Goal: Task Accomplishment & Management: Manage account settings

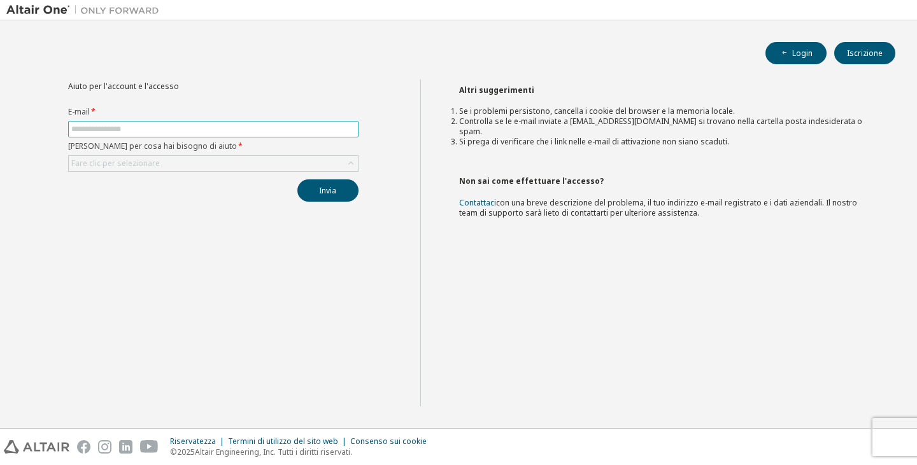
click at [198, 126] on input "text" at bounding box center [213, 129] width 284 height 10
type input "**********"
click at [229, 162] on div "Fare clic per selezionare" at bounding box center [213, 163] width 289 height 15
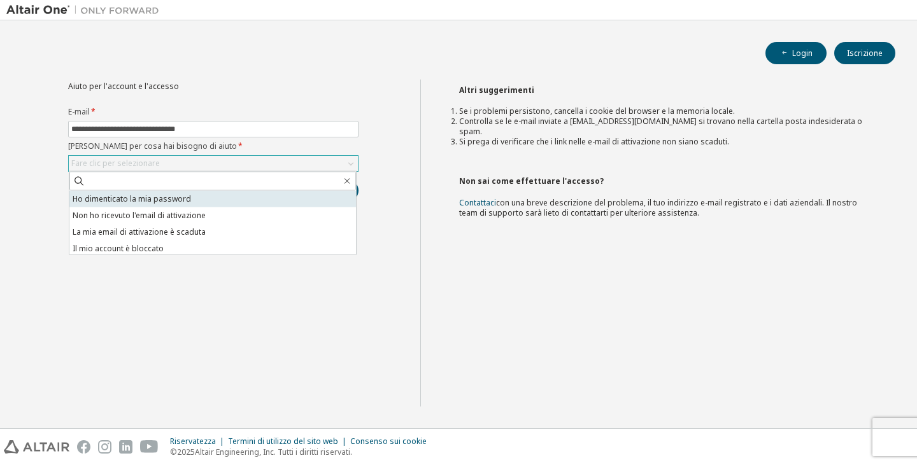
click at [162, 200] on font "Ho dimenticato la mia password" at bounding box center [132, 199] width 118 height 11
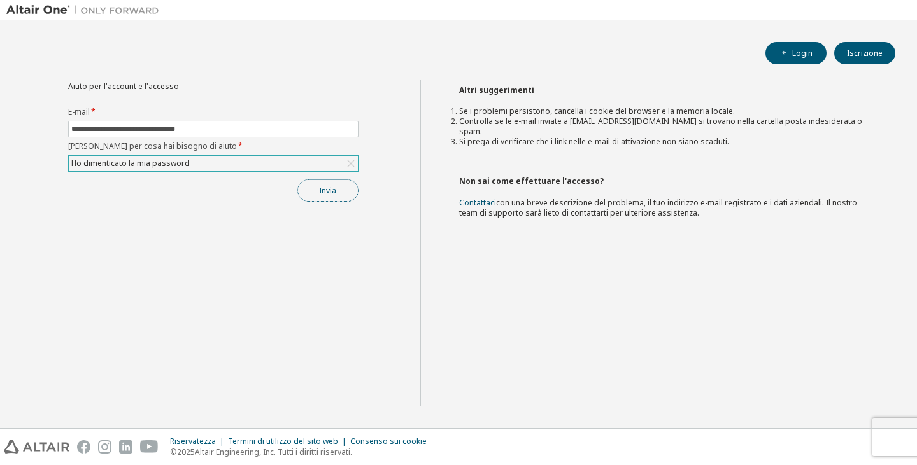
click at [332, 192] on font "Invia" at bounding box center [327, 190] width 17 height 11
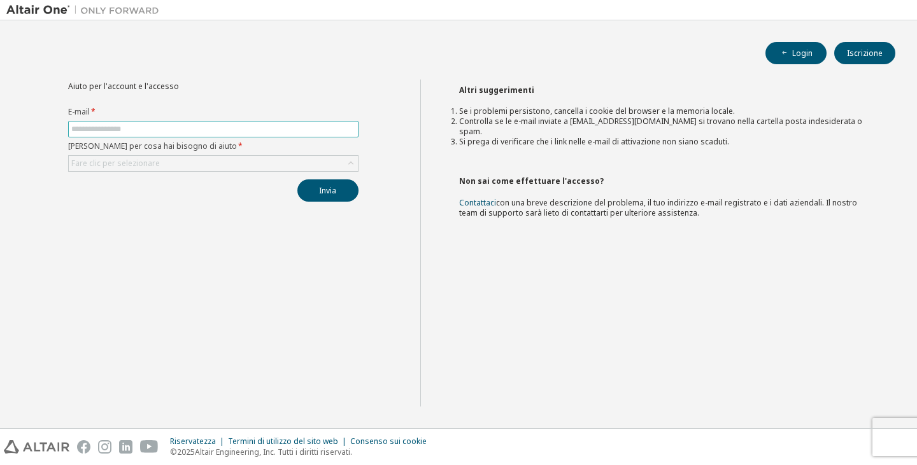
click at [231, 130] on input "text" at bounding box center [213, 129] width 284 height 10
type input "**********"
click at [222, 166] on div "Fare clic per selezionare" at bounding box center [213, 163] width 289 height 15
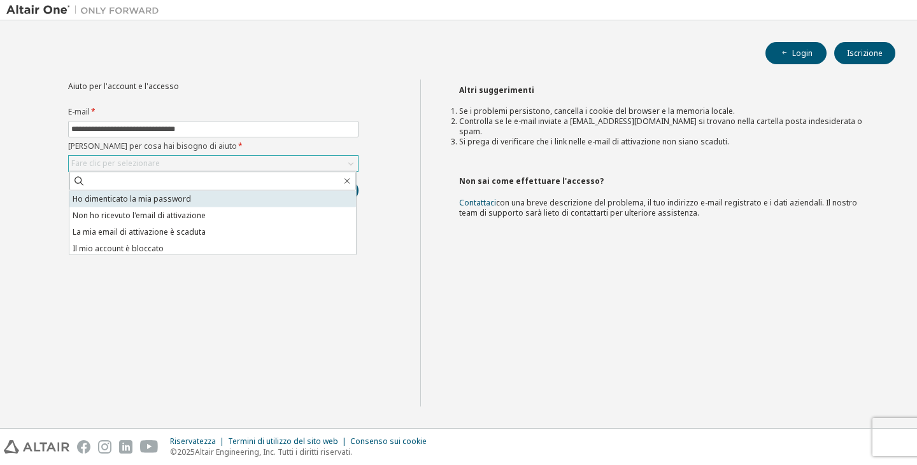
click at [213, 192] on li "Ho dimenticato la mia password" at bounding box center [212, 199] width 287 height 17
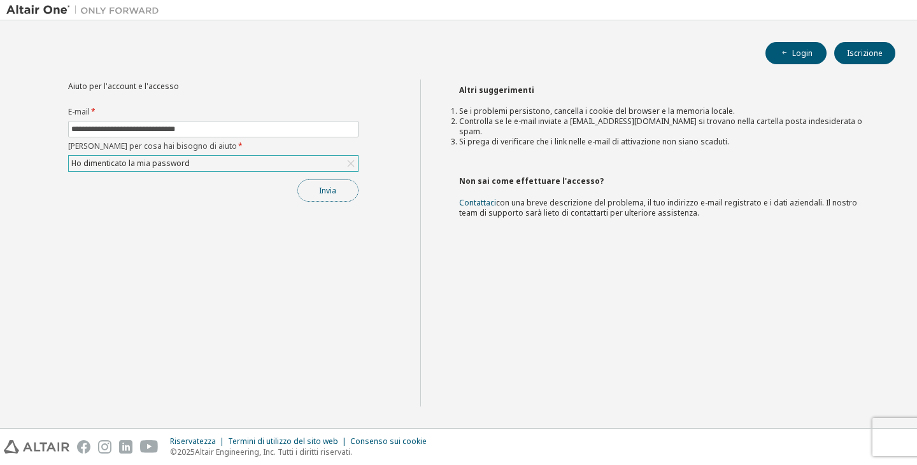
click at [342, 190] on button "Invia" at bounding box center [327, 191] width 61 height 22
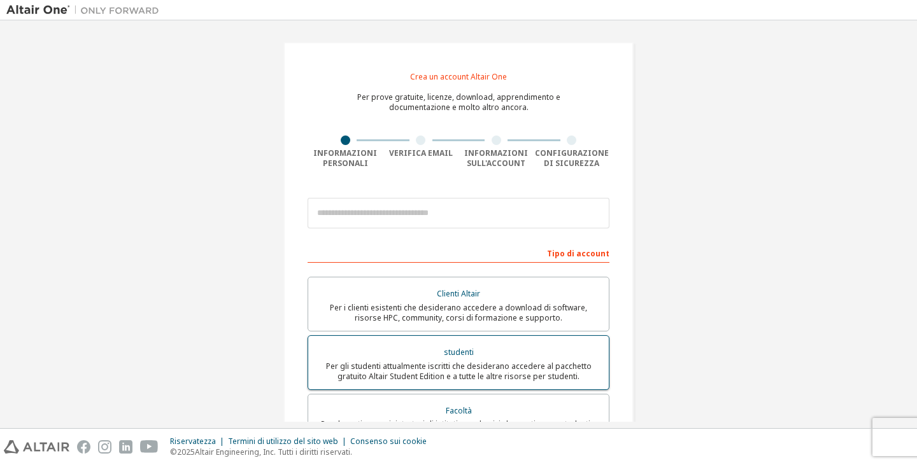
click at [500, 377] on font "Per gli studenti attualmente iscritti che desiderano accedere al pacchetto grat…" at bounding box center [459, 371] width 266 height 21
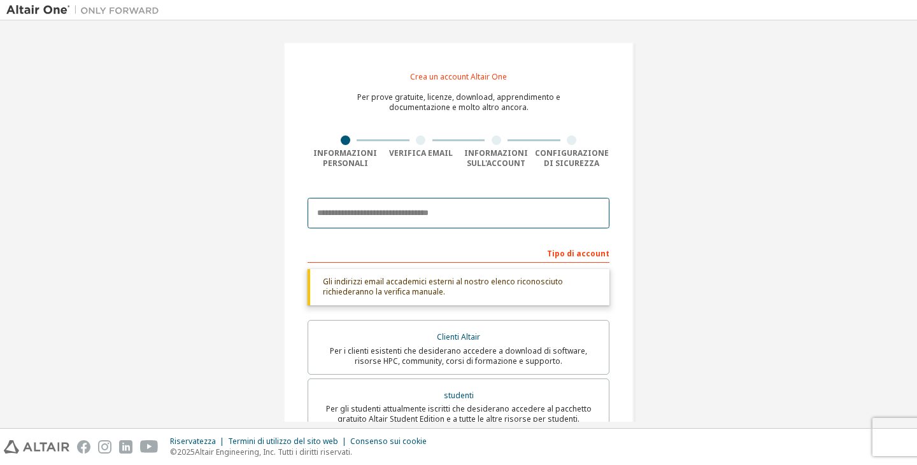
click at [425, 218] on input "email" at bounding box center [459, 213] width 302 height 31
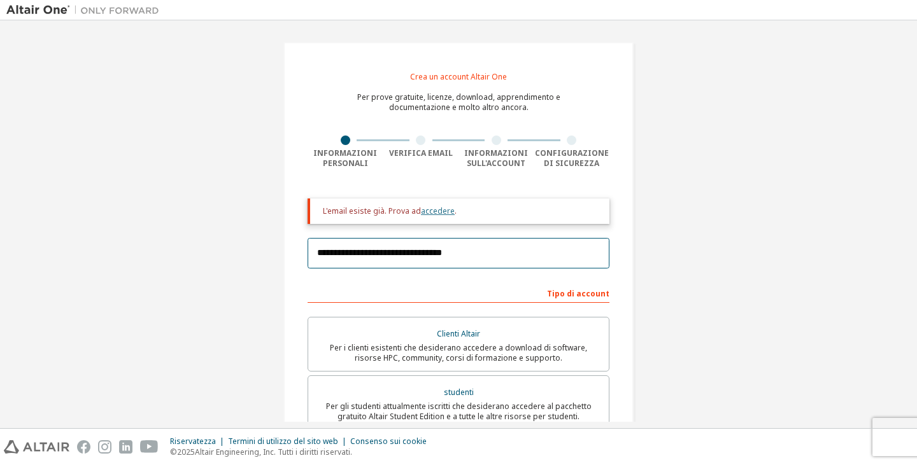
type input "**********"
click at [430, 208] on font "accedere" at bounding box center [438, 211] width 34 height 11
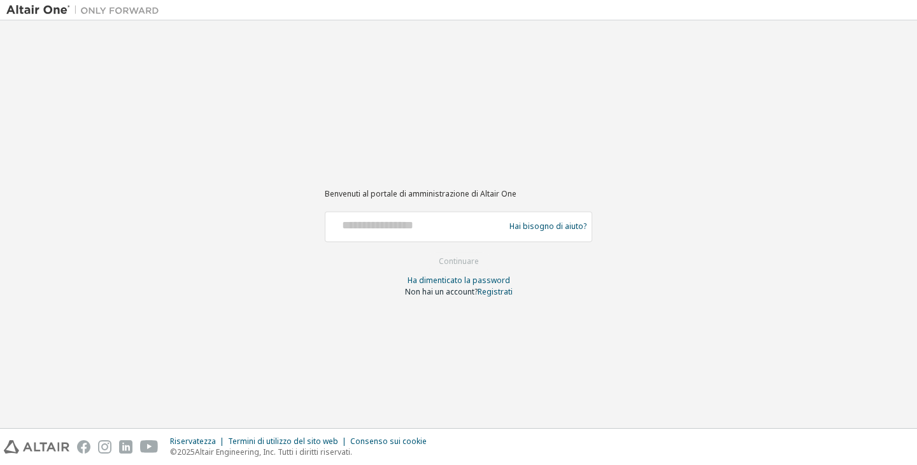
click at [431, 234] on div at bounding box center [416, 227] width 173 height 24
click at [440, 278] on font "Ha dimenticato la password" at bounding box center [459, 280] width 103 height 11
